Goal: Task Accomplishment & Management: Use online tool/utility

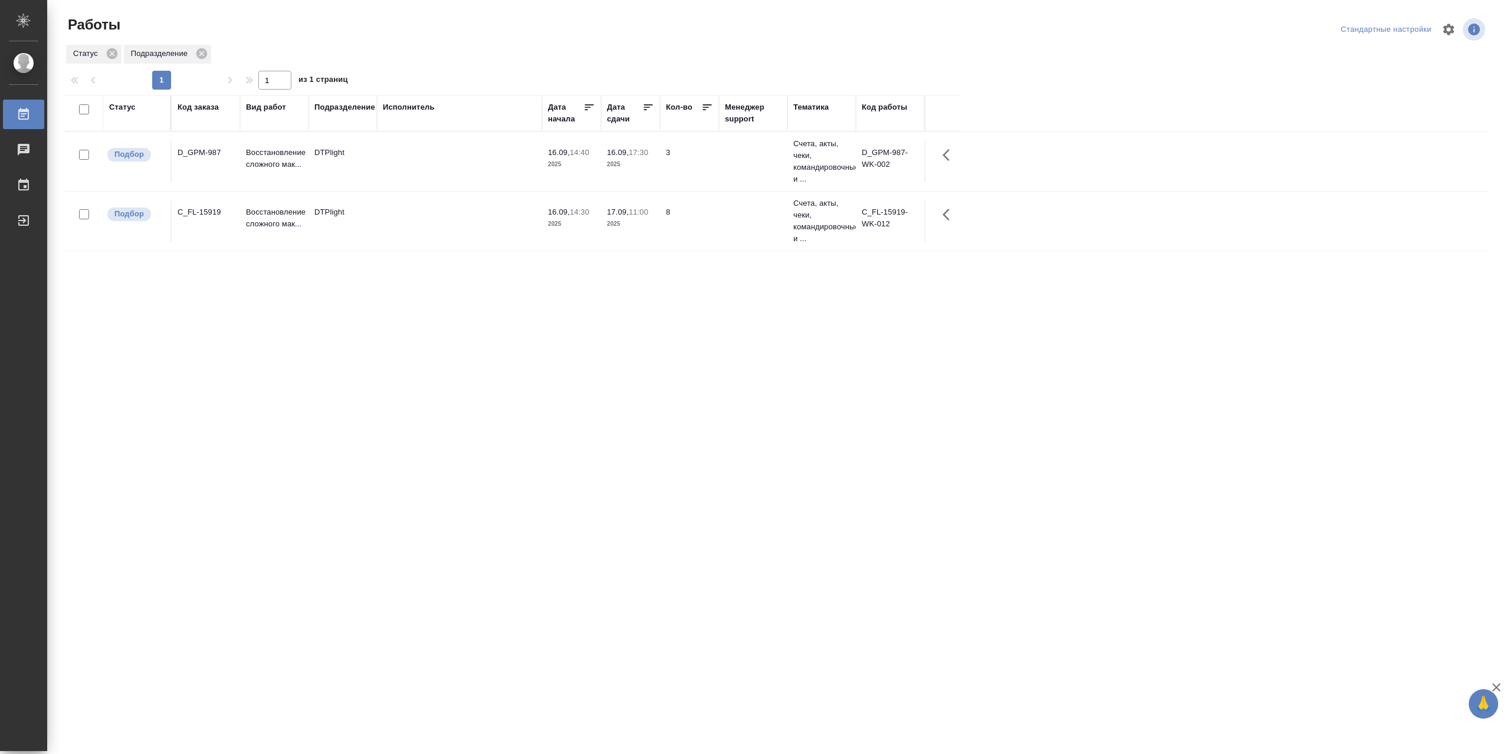
click at [432, 231] on td at bounding box center [459, 220] width 165 height 41
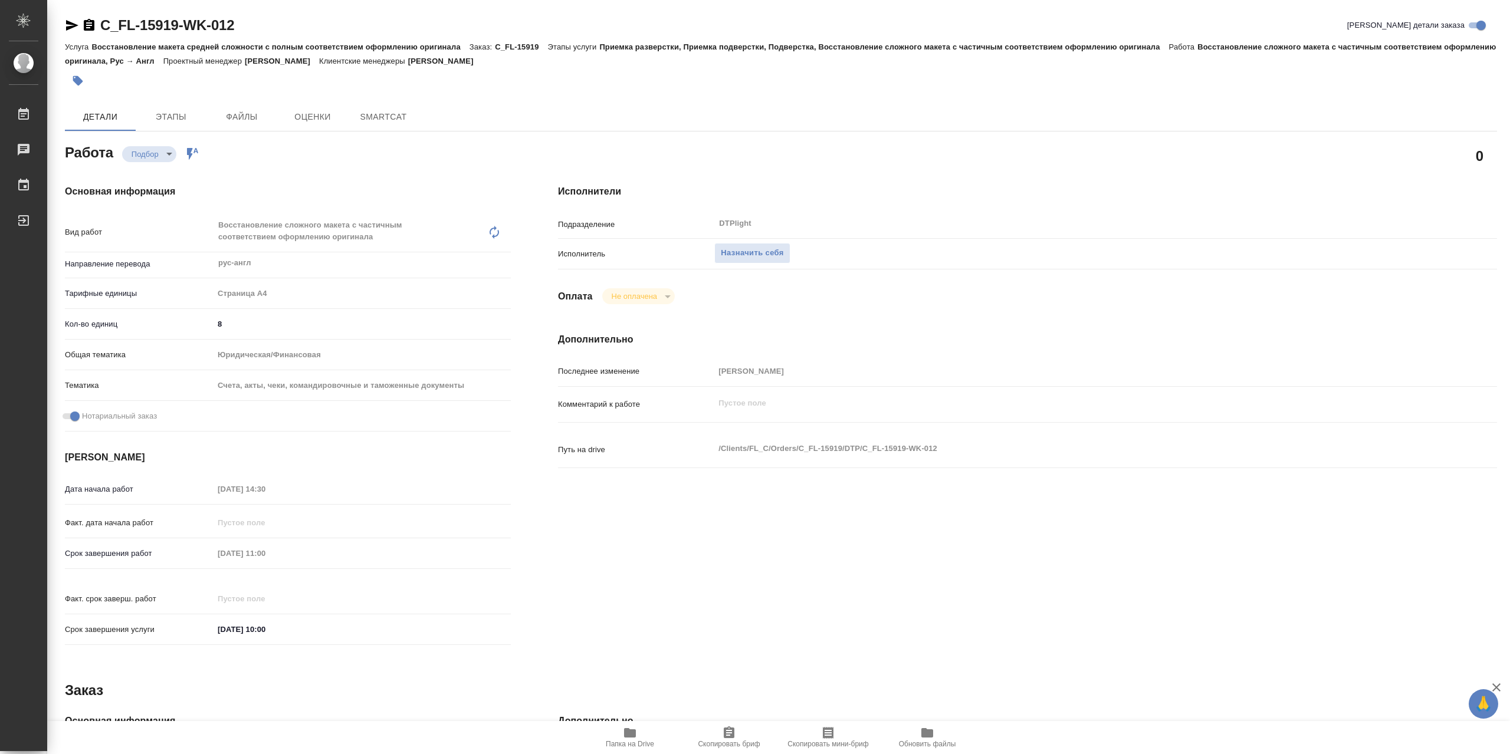
type textarea "x"
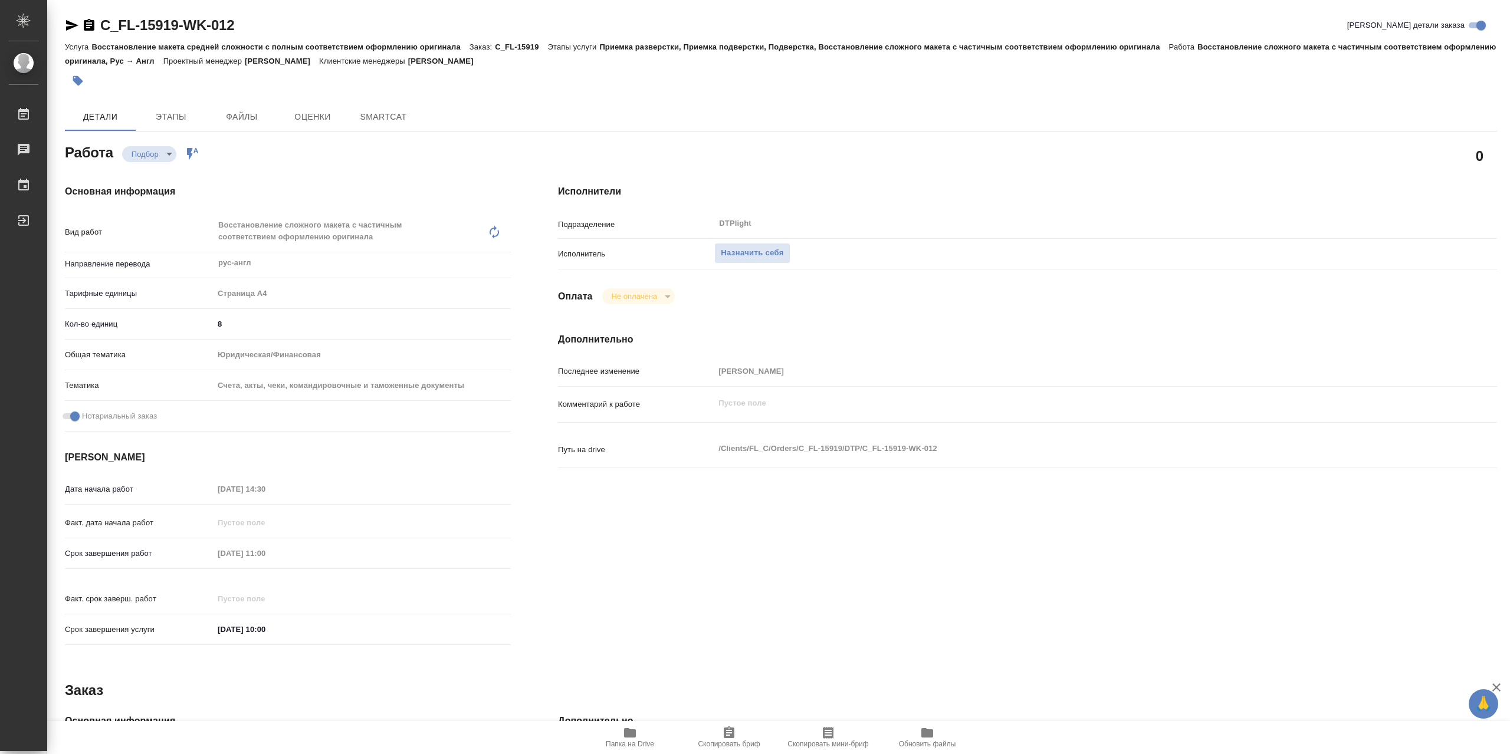
type textarea "x"
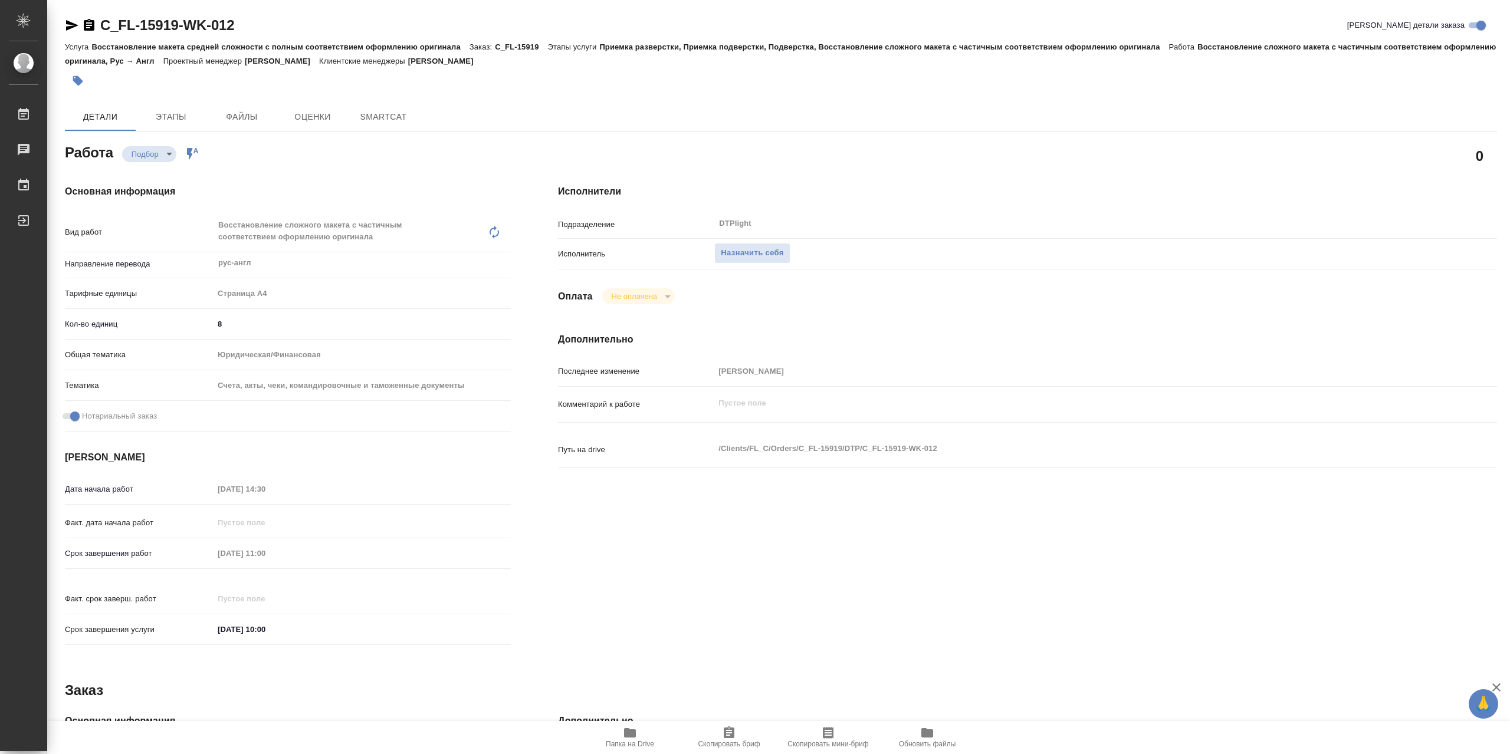
type textarea "x"
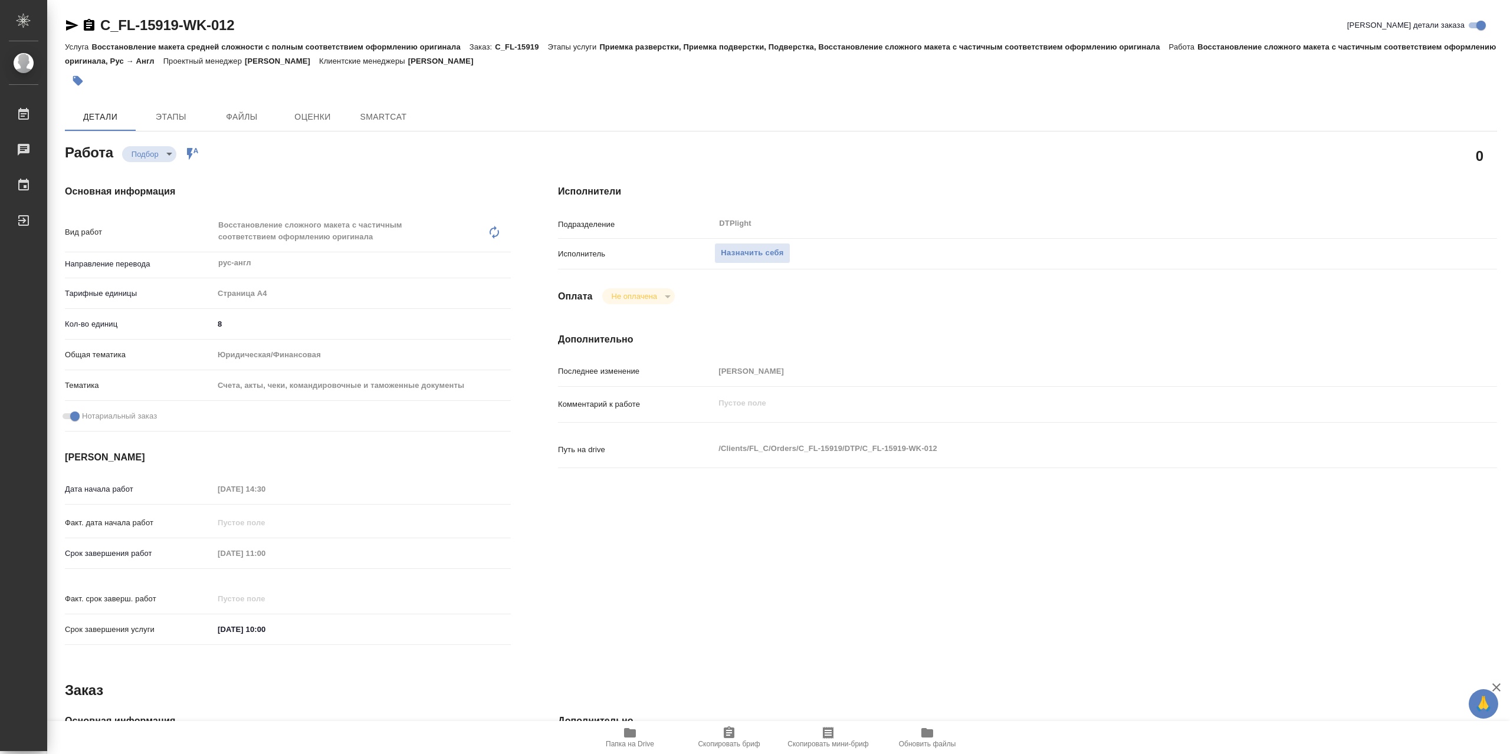
type textarea "x"
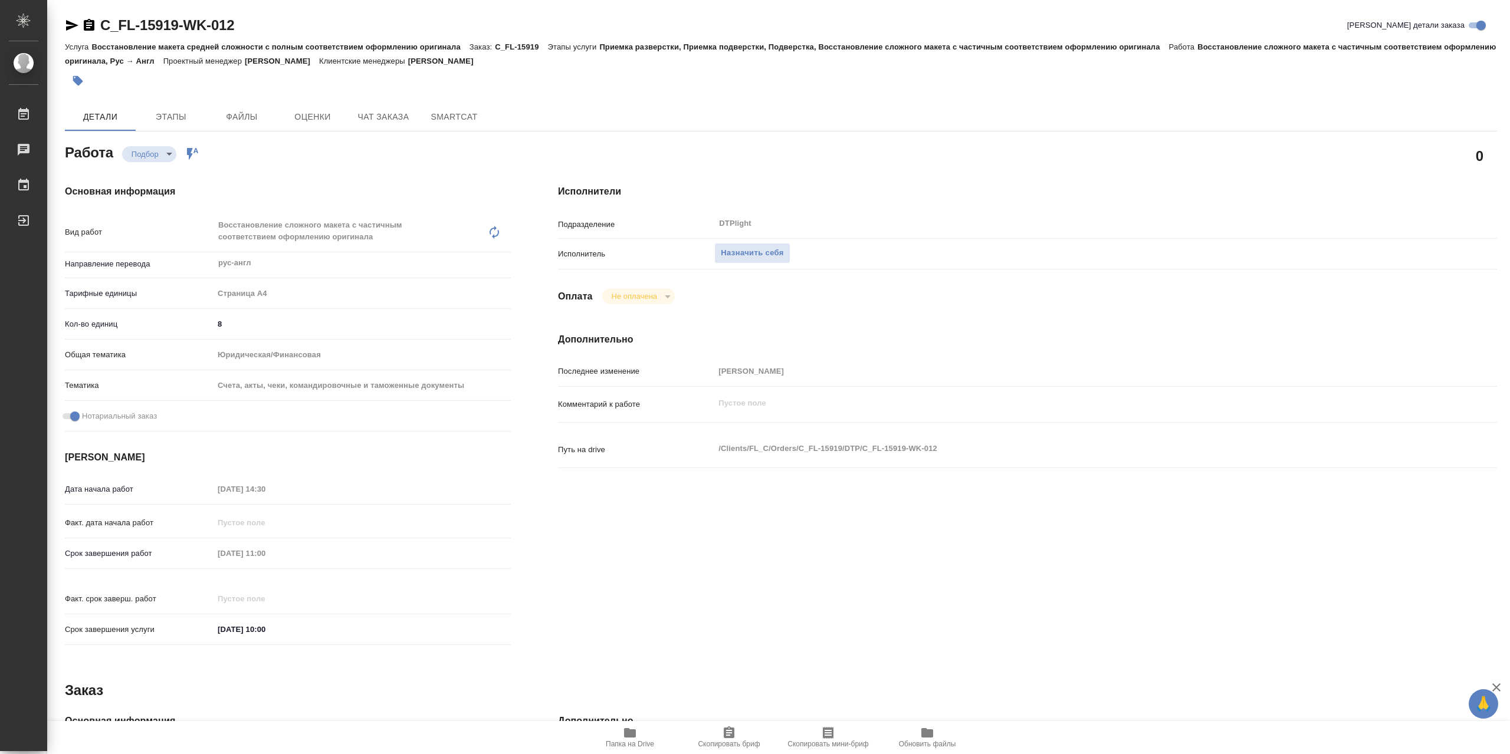
click at [616, 734] on span "Папка на Drive" at bounding box center [629, 737] width 85 height 22
type textarea "x"
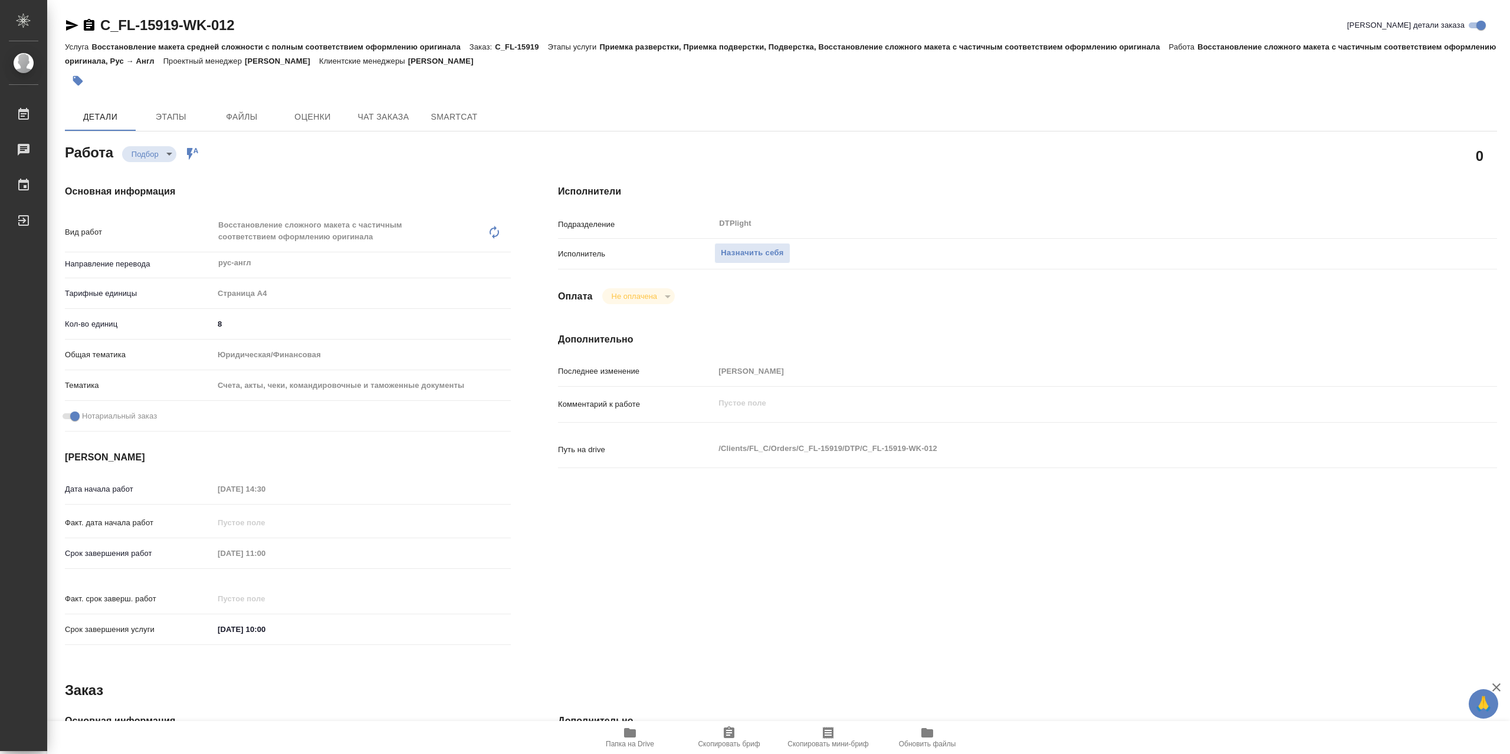
type textarea "x"
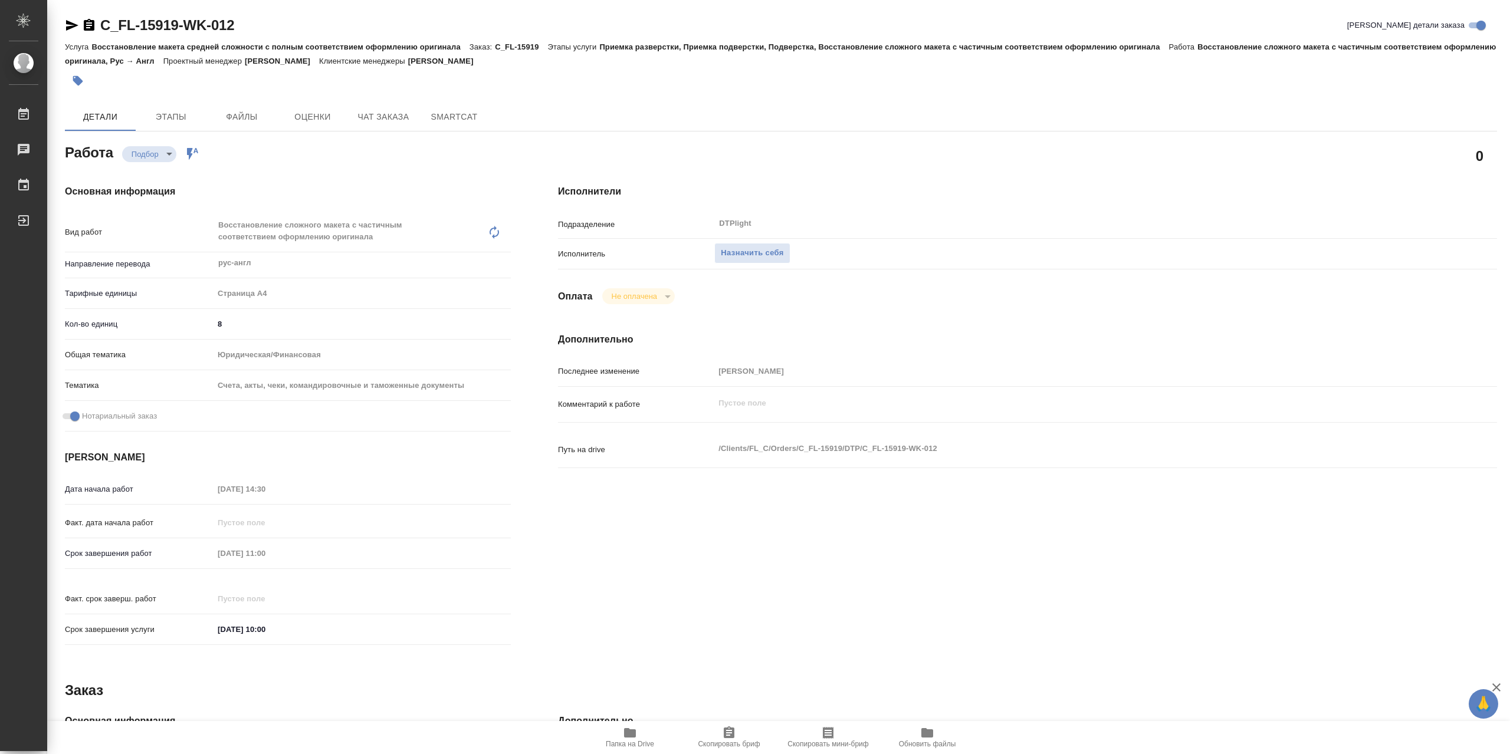
type textarea "x"
